Goal: Transaction & Acquisition: Download file/media

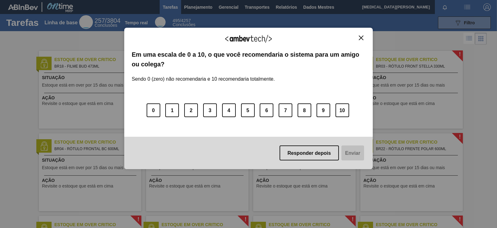
click at [362, 39] on img "Fechar" at bounding box center [361, 37] width 5 height 5
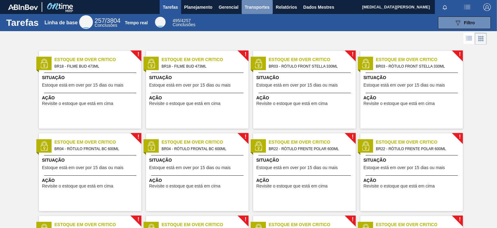
click at [253, 10] on font "Transportes" at bounding box center [257, 6] width 25 height 7
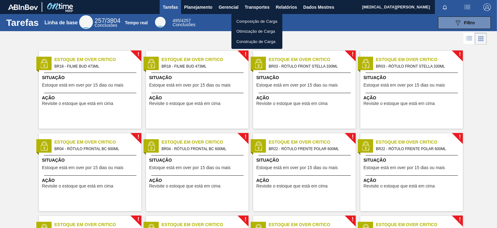
click at [217, 30] on div at bounding box center [248, 114] width 497 height 228
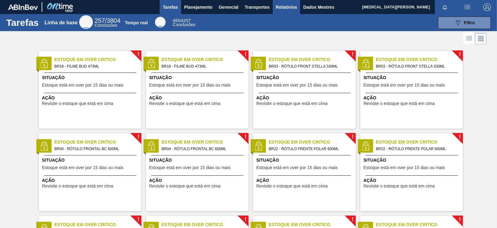
click at [284, 6] on font "Relatórios" at bounding box center [286, 7] width 21 height 5
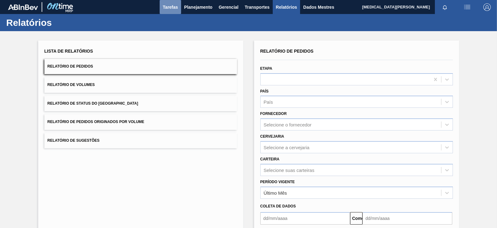
click at [171, 7] on font "Tarefas" at bounding box center [170, 7] width 15 height 5
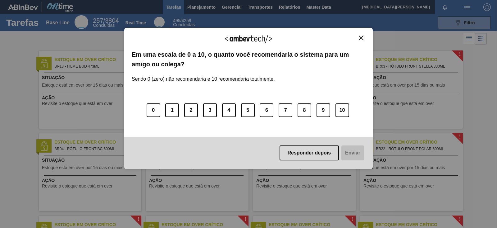
click at [361, 36] on img "Close" at bounding box center [361, 37] width 5 height 5
click at [358, 35] on button "Close" at bounding box center [361, 37] width 8 height 5
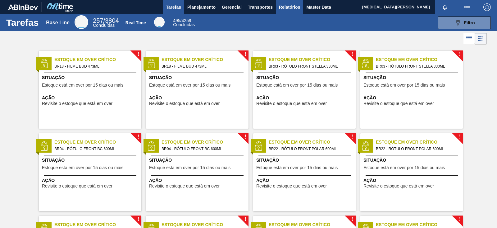
click at [283, 8] on span "Relatórios" at bounding box center [289, 6] width 21 height 7
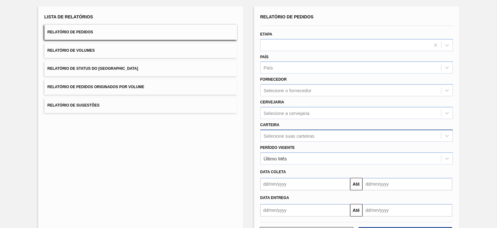
click at [284, 141] on div "Selecione suas carteiras" at bounding box center [356, 135] width 193 height 12
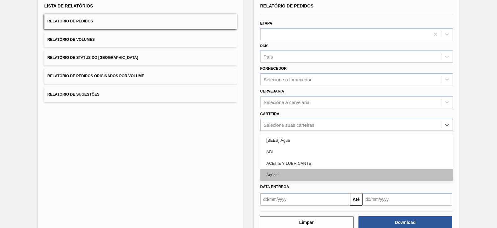
scroll to position [45, 0]
type input "pre"
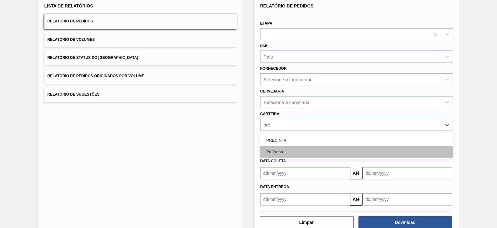
click at [293, 148] on div "Preforma" at bounding box center [356, 152] width 193 height 12
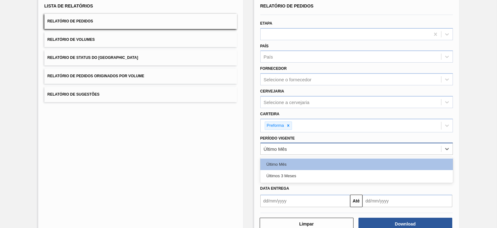
click at [280, 150] on div "Último Mês" at bounding box center [275, 148] width 23 height 5
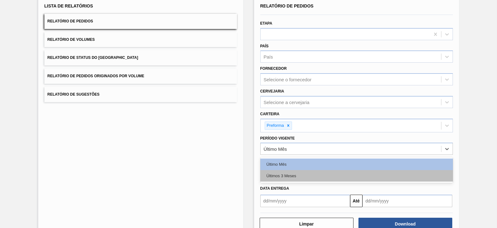
click at [285, 173] on div "Últimos 3 Meses" at bounding box center [356, 176] width 193 height 12
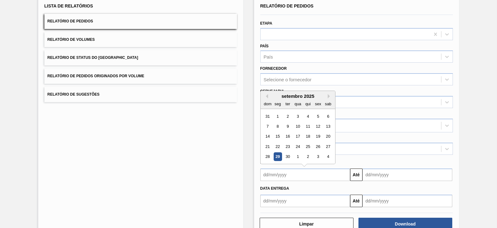
click at [285, 173] on input "text" at bounding box center [305, 174] width 90 height 12
click at [268, 99] on div "dom seg ter qua qui sex sab" at bounding box center [298, 104] width 75 height 10
click at [279, 116] on div "1" at bounding box center [278, 116] width 8 height 8
type input "01/09/2025"
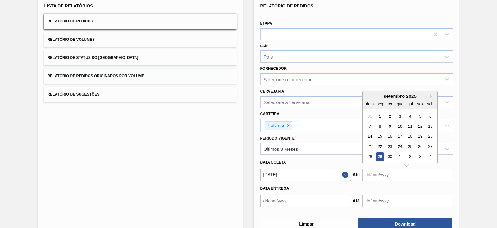
click at [412, 175] on input "text" at bounding box center [408, 174] width 90 height 12
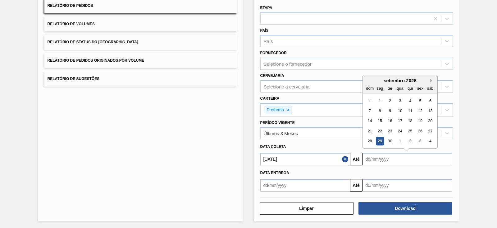
click at [430, 79] on button "Next Month" at bounding box center [432, 80] width 4 height 4
click at [368, 108] on div "5" at bounding box center [370, 110] width 8 height 8
type input "05/10/2025"
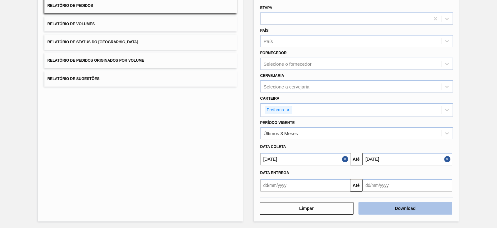
click at [430, 205] on button "Download" at bounding box center [406, 208] width 94 height 12
